Goal: Information Seeking & Learning: Learn about a topic

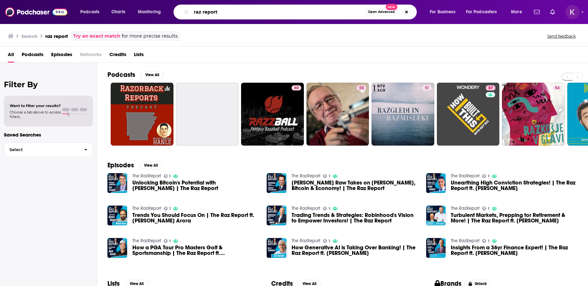
drag, startPoint x: 220, startPoint y: 13, endPoint x: 167, endPoint y: 9, distance: 53.6
click at [167, 9] on div "Podcasts Charts Monitoring raz report Open Advanced New For Business For Podcas…" at bounding box center [302, 12] width 453 height 15
type input "[PERSON_NAME][DATE]"
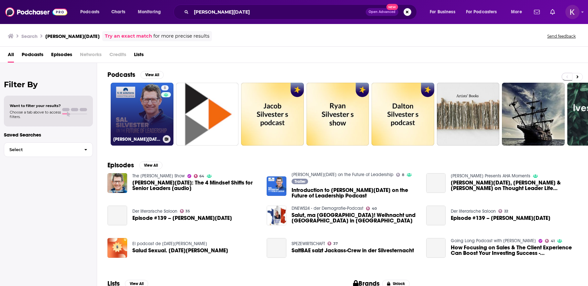
click at [153, 104] on link "8 [PERSON_NAME][DATE] on the Future of Leadership" at bounding box center [142, 114] width 63 height 63
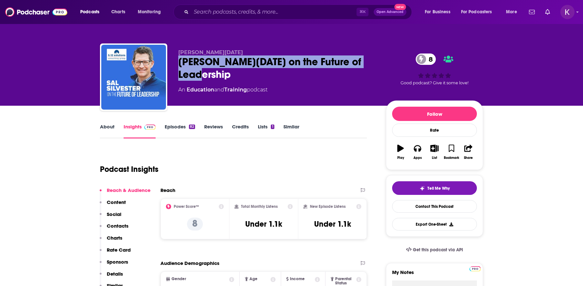
drag, startPoint x: 365, startPoint y: 63, endPoint x: 177, endPoint y: 57, distance: 188.2
click at [177, 57] on div "[PERSON_NAME][DATE] [PERSON_NAME][DATE] on the Future of Leadership 8 An Educat…" at bounding box center [291, 78] width 383 height 70
copy h2 "[PERSON_NAME][DATE] on the Future of Leadership"
